Goal: Navigation & Orientation: Find specific page/section

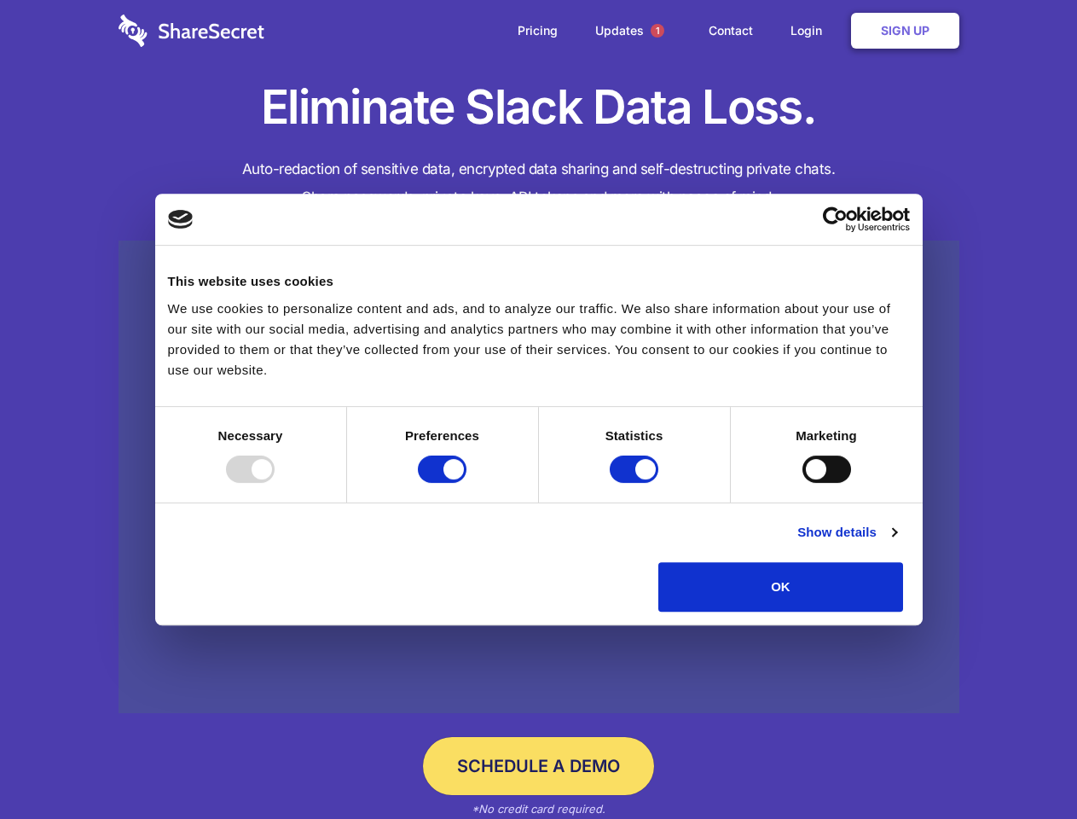
click at [275, 483] on div at bounding box center [250, 469] width 49 height 27
click at [467, 483] on input "Preferences" at bounding box center [442, 469] width 49 height 27
checkbox input "false"
click at [636, 483] on input "Statistics" at bounding box center [634, 469] width 49 height 27
checkbox input "false"
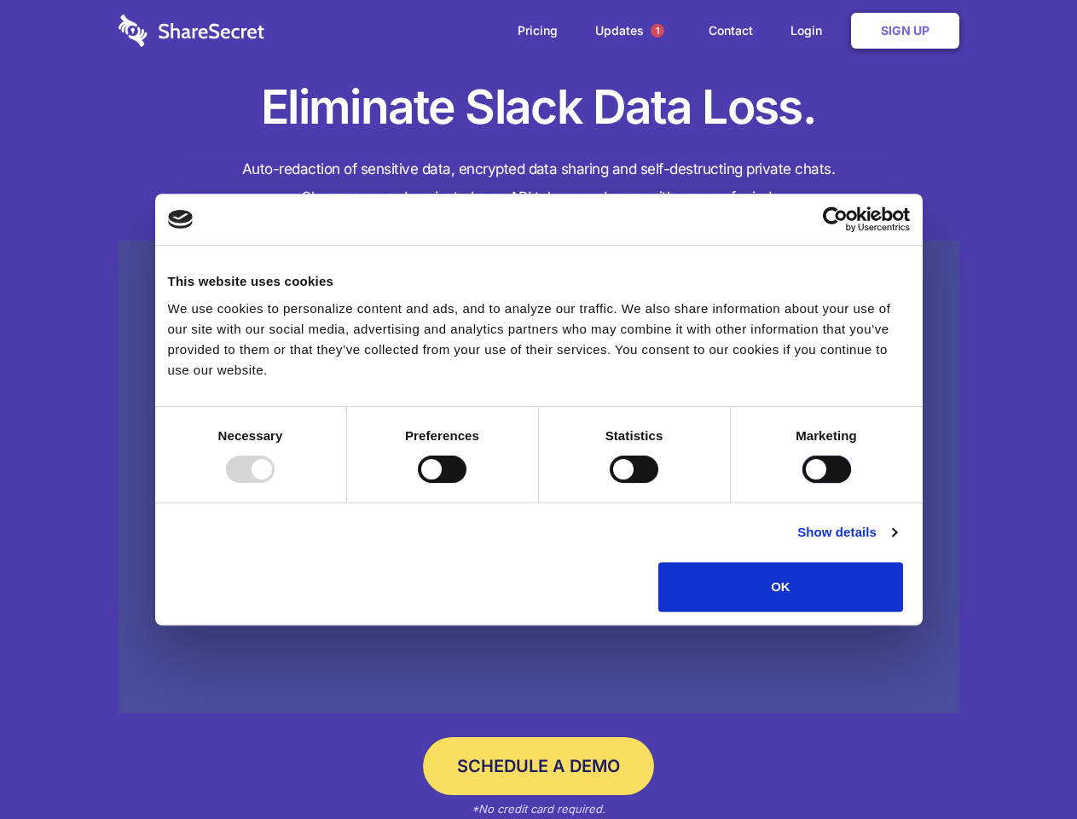
click at [803, 483] on input "Marketing" at bounding box center [827, 469] width 49 height 27
checkbox input "true"
click at [897, 543] on link "Show details" at bounding box center [847, 532] width 99 height 20
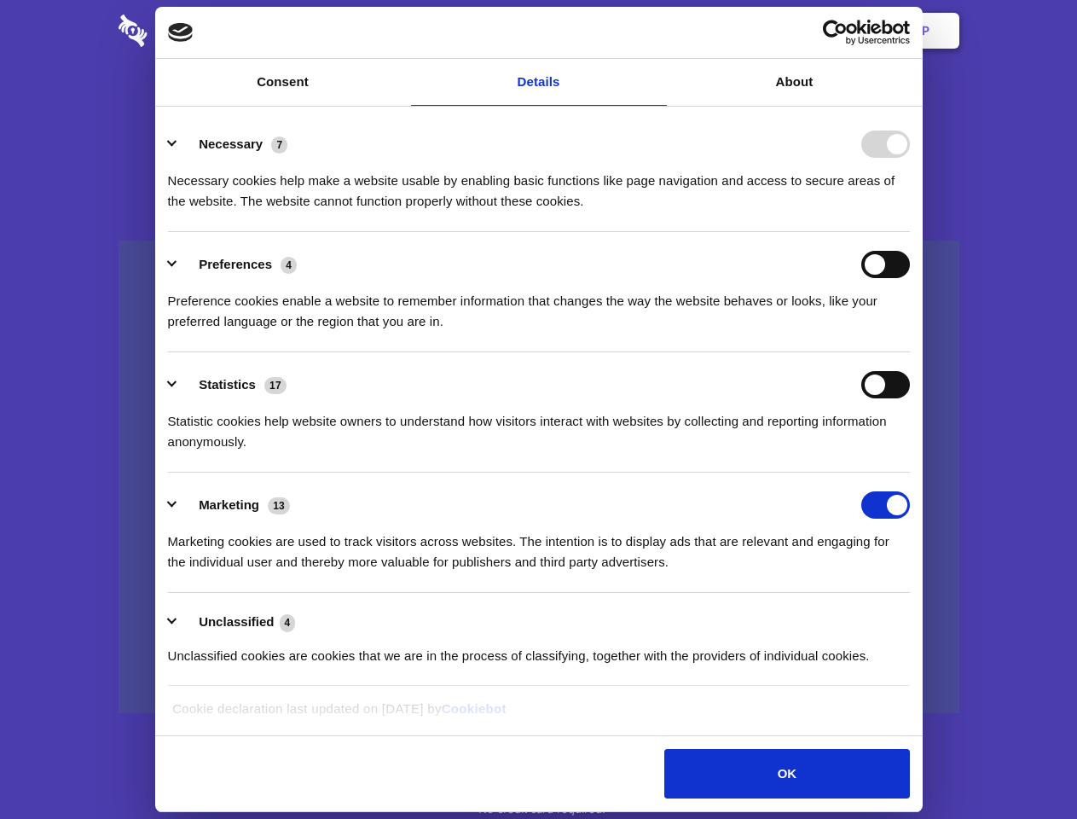
click at [943, 618] on body "Consent Details [#IABV2SETTINGS#] About This website uses cookies We use cookie…" at bounding box center [538, 409] width 1077 height 819
click at [657, 31] on span "1" at bounding box center [658, 31] width 14 height 14
